Goal: Information Seeking & Learning: Learn about a topic

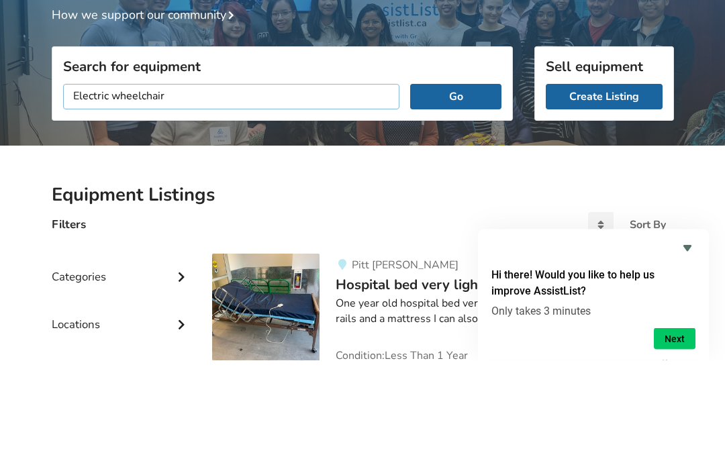
type input "Electric wheelchair"
click at [441, 191] on button "Go" at bounding box center [455, 203] width 91 height 25
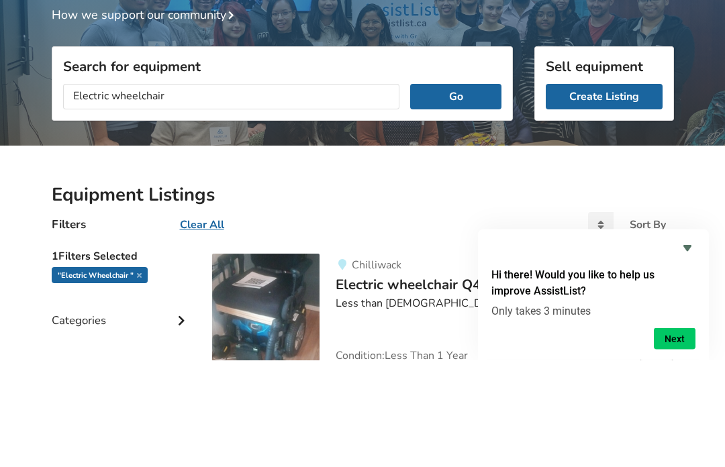
click at [451, 191] on button "Go" at bounding box center [455, 203] width 91 height 25
click at [452, 208] on button "Go" at bounding box center [455, 203] width 91 height 25
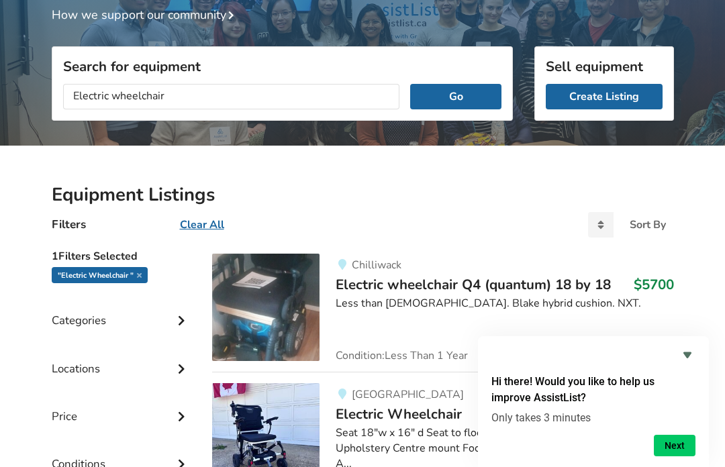
click at [694, 348] on icon "Hide survey" at bounding box center [687, 355] width 16 height 16
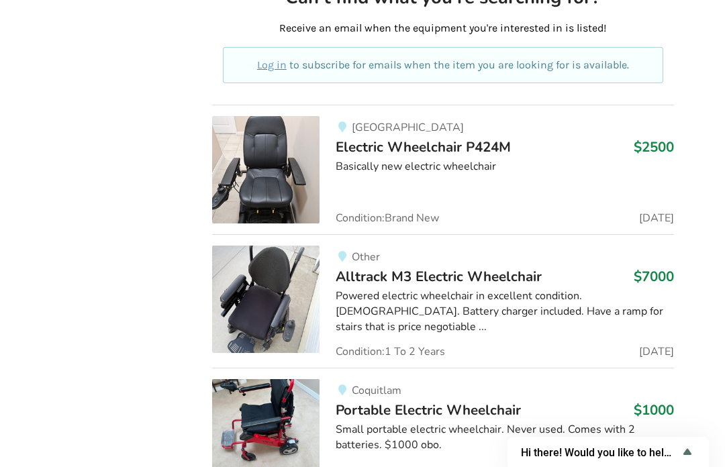
scroll to position [800, 0]
click at [519, 401] on span "Portable Electric Wheelchair" at bounding box center [427, 410] width 185 height 19
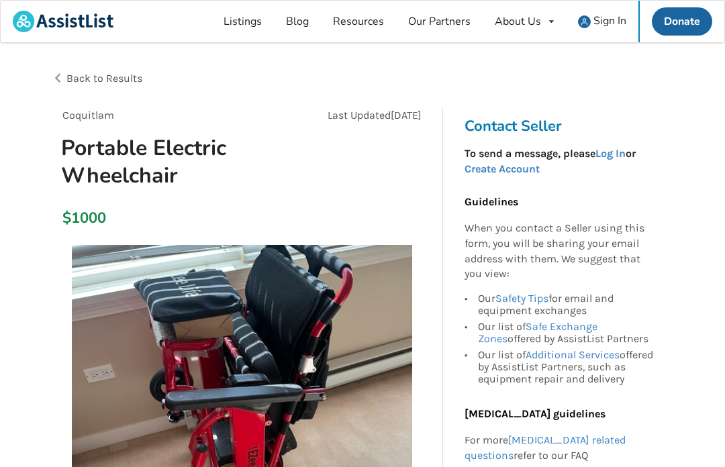
click at [107, 81] on span "Back to Results" at bounding box center [104, 78] width 76 height 13
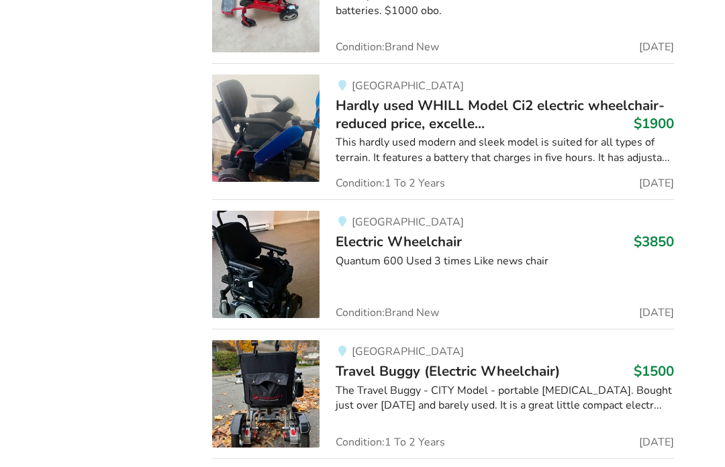
scroll to position [1234, 0]
click at [554, 397] on div "The Travel Buggy - CITY Model - portable [MEDICAL_DATA]. Bought just over [DATE…" at bounding box center [503, 398] width 337 height 31
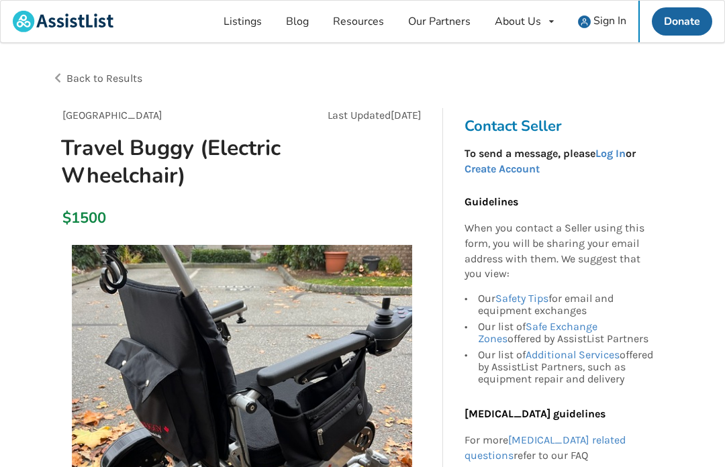
click at [101, 76] on span "Back to Results" at bounding box center [104, 78] width 76 height 13
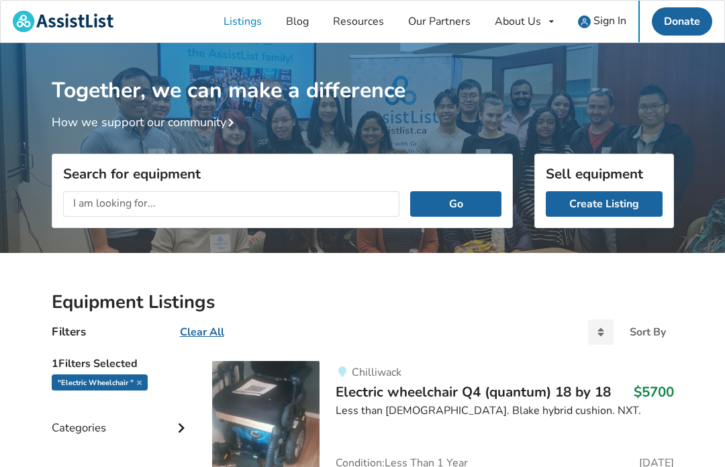
click at [180, 201] on input "text" at bounding box center [231, 203] width 337 height 25
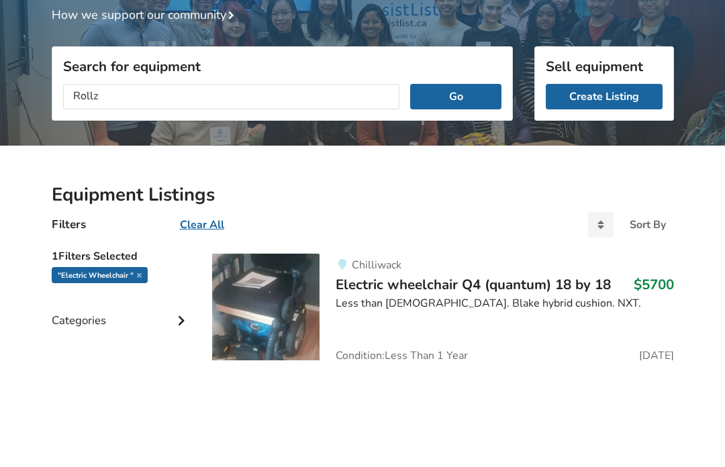
click at [466, 191] on button "Go" at bounding box center [455, 203] width 91 height 25
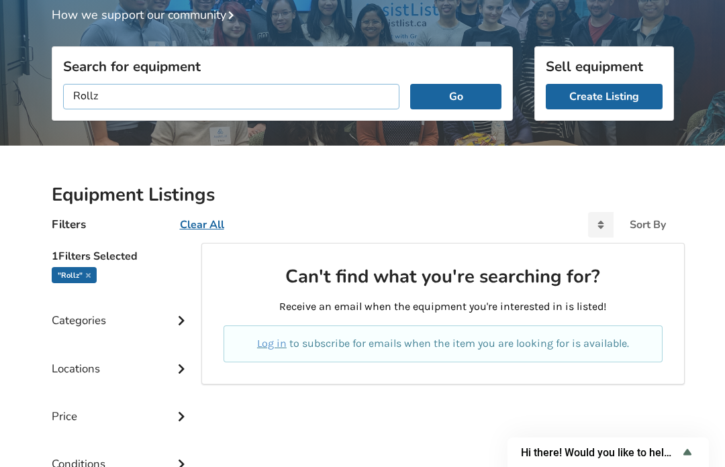
click at [144, 99] on input "Rollz" at bounding box center [231, 96] width 337 height 25
type input "R"
type input "Weighted vest"
click at [462, 89] on button "Go" at bounding box center [455, 97] width 91 height 25
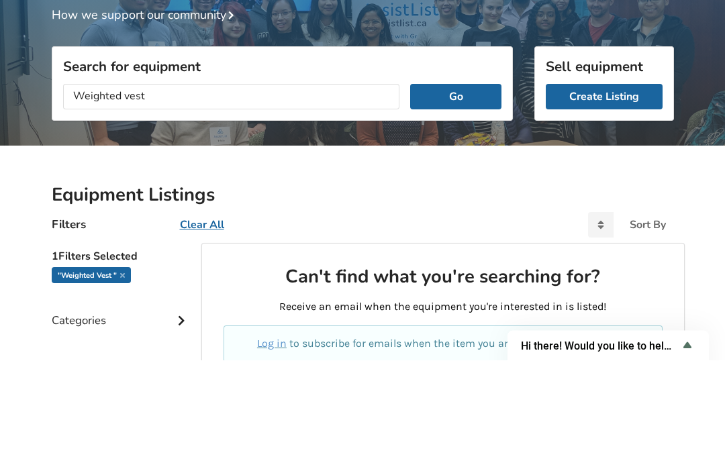
click at [472, 191] on button "Go" at bounding box center [455, 203] width 91 height 25
click at [449, 191] on button "Go" at bounding box center [455, 203] width 91 height 25
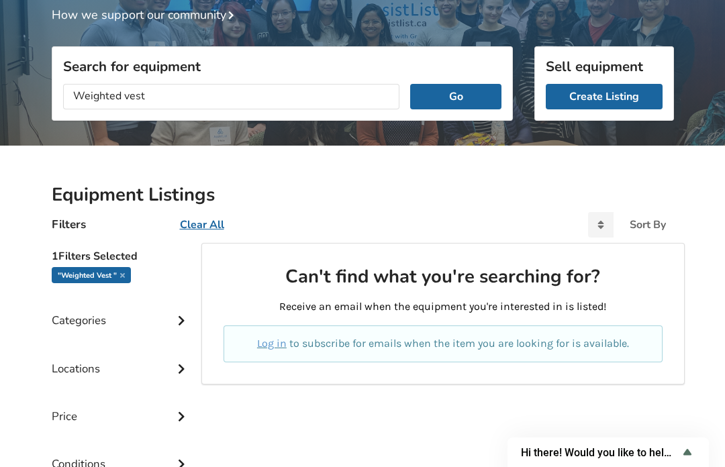
click at [178, 364] on icon at bounding box center [180, 367] width 13 height 11
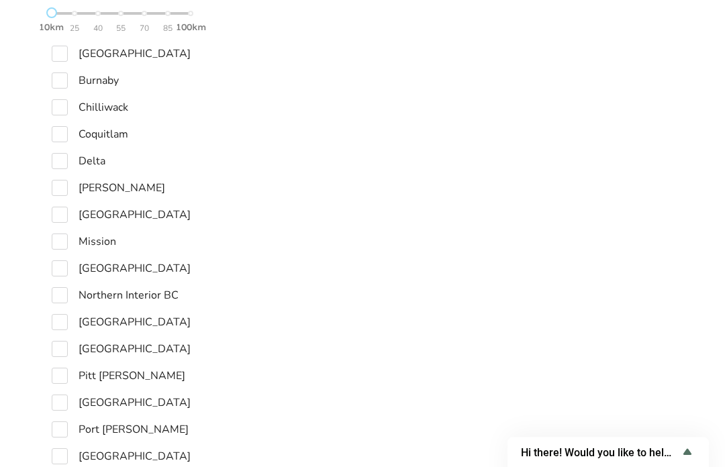
scroll to position [615, 0]
click at [59, 315] on label "[GEOGRAPHIC_DATA]" at bounding box center [121, 322] width 139 height 16
checkbox input "true"
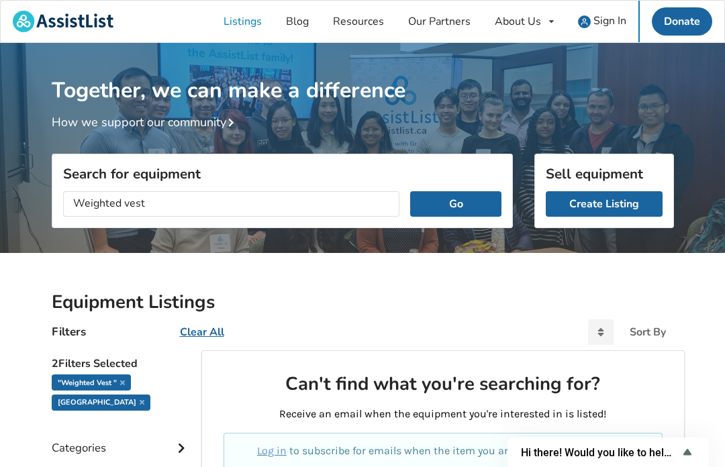
click at [450, 208] on button "Go" at bounding box center [455, 203] width 91 height 25
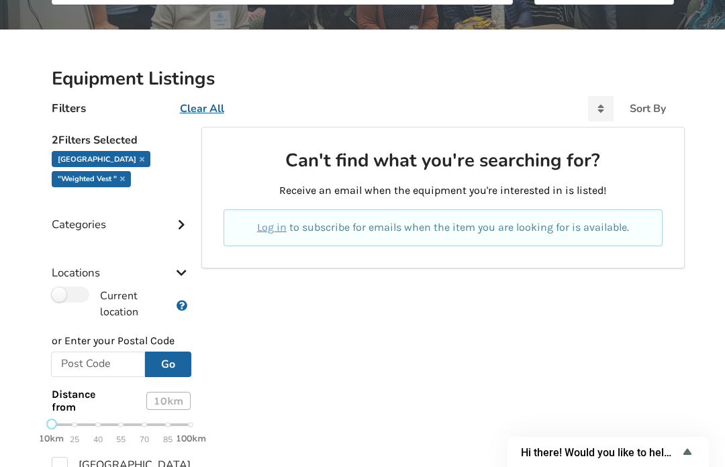
scroll to position [224, 0]
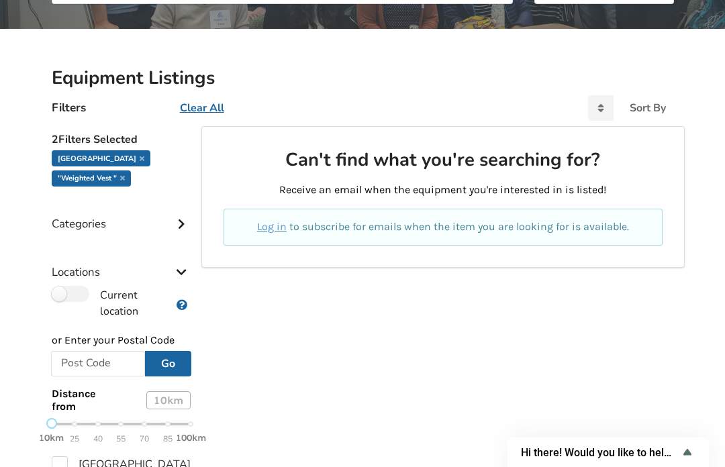
click at [124, 176] on icon at bounding box center [122, 177] width 5 height 7
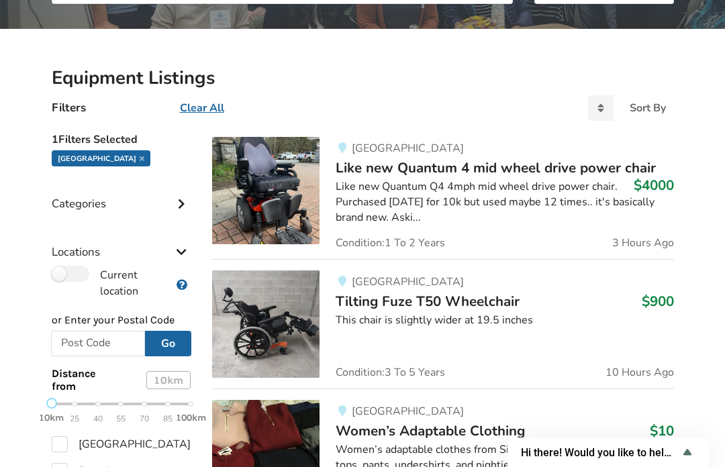
click at [127, 152] on div "[GEOGRAPHIC_DATA]" at bounding box center [101, 158] width 99 height 16
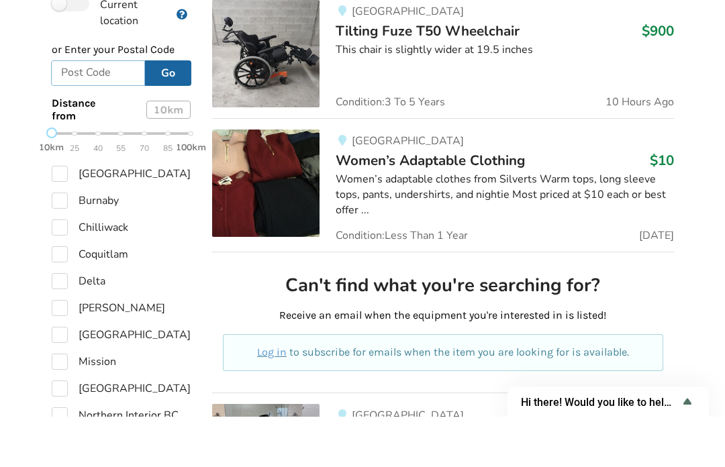
scroll to position [495, 0]
